Goal: Transaction & Acquisition: Purchase product/service

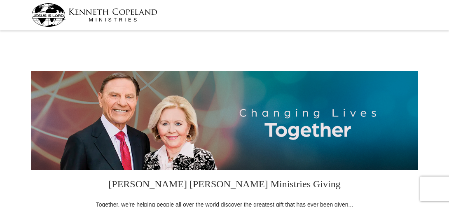
select select "FL"
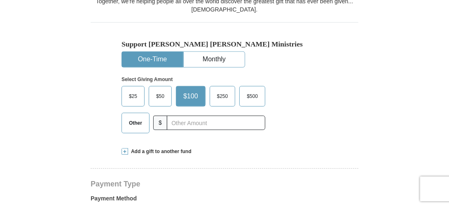
scroll to position [247, 0]
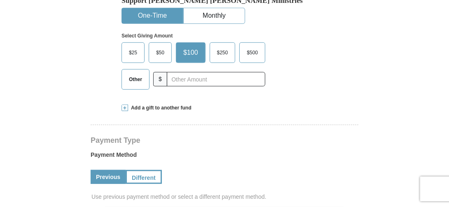
click at [130, 79] on span "Other" at bounding box center [135, 79] width 21 height 12
click at [0, 0] on input "Other" at bounding box center [0, 0] width 0 height 0
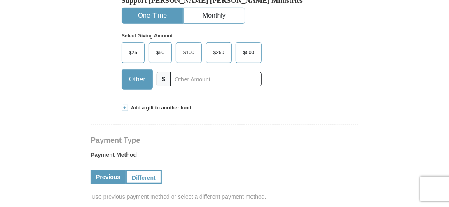
click at [128, 108] on span at bounding box center [125, 108] width 7 height 7
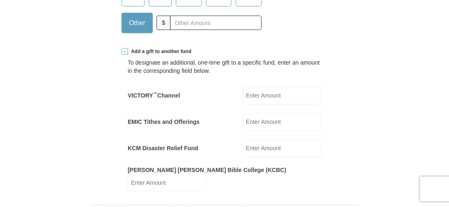
scroll to position [371, 0]
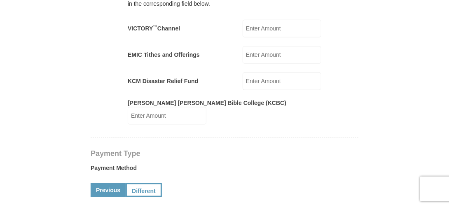
click at [260, 54] on input "EMIC Tithes and Offerings" at bounding box center [282, 55] width 79 height 18
type input "313.00"
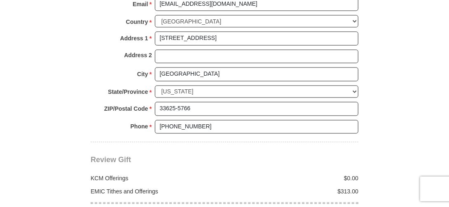
scroll to position [783, 0]
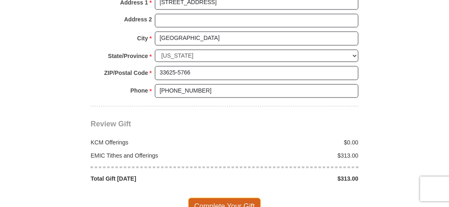
click at [227, 198] on span "Complete Your Gift" at bounding box center [224, 206] width 73 height 17
